Goal: Task Accomplishment & Management: Use online tool/utility

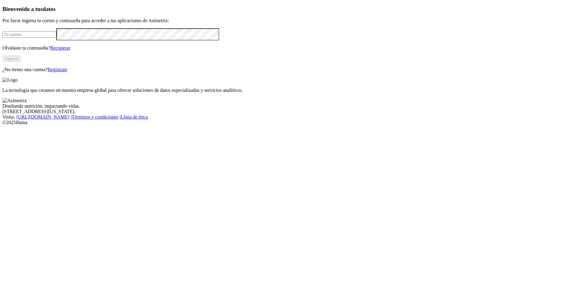
type input "[EMAIL_ADDRESS][DOMAIN_NAME]"
click at [21, 62] on button "Ingresa" at bounding box center [11, 59] width 18 height 6
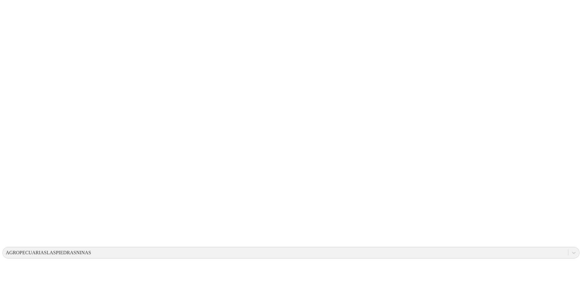
click at [17, 115] on icon at bounding box center [11, 124] width 19 height 19
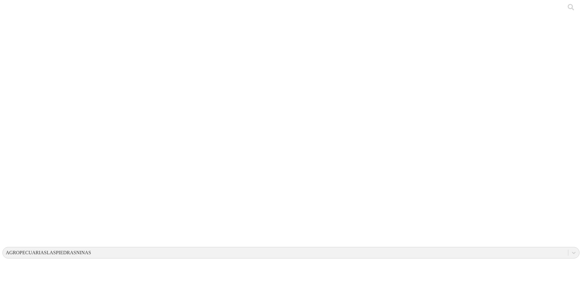
click at [16, 115] on icon at bounding box center [11, 124] width 19 height 19
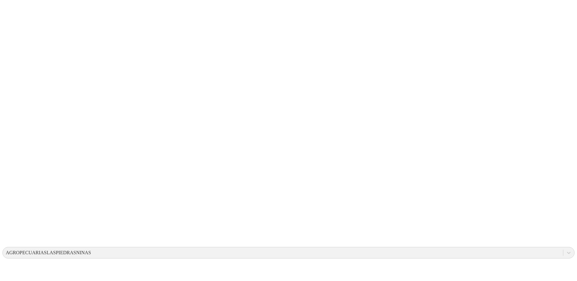
drag, startPoint x: 397, startPoint y: 96, endPoint x: 438, endPoint y: 100, distance: 41.4
click at [10, 8] on icon at bounding box center [11, 124] width 19 height 244
